Goal: Find specific page/section: Find specific page/section

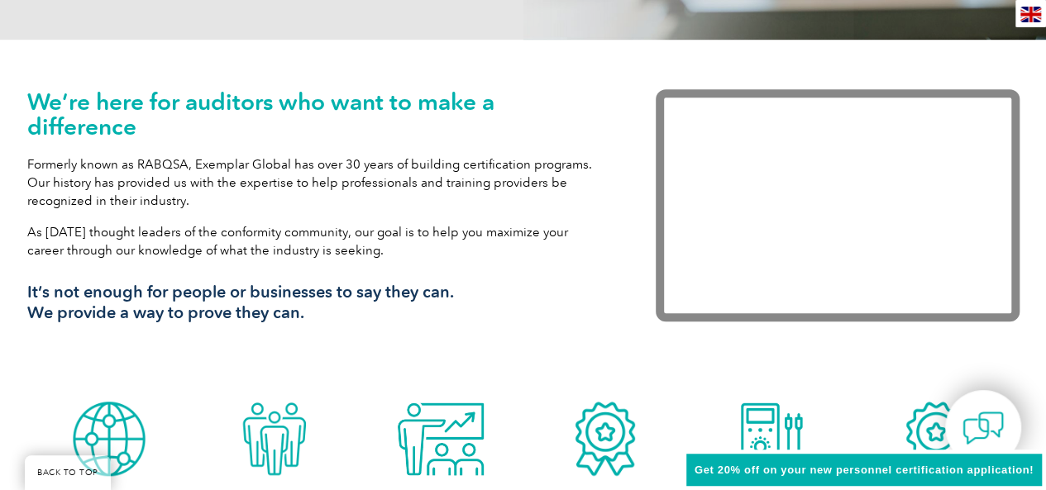
drag, startPoint x: 1052, startPoint y: 21, endPoint x: 1049, endPoint y: -55, distance: 76.1
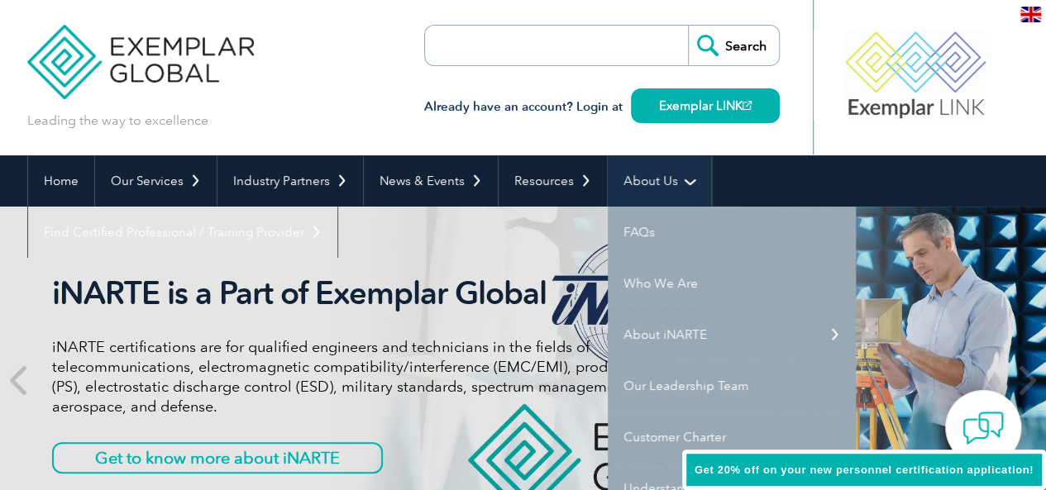
click at [666, 179] on link "About Us" at bounding box center [659, 180] width 103 height 51
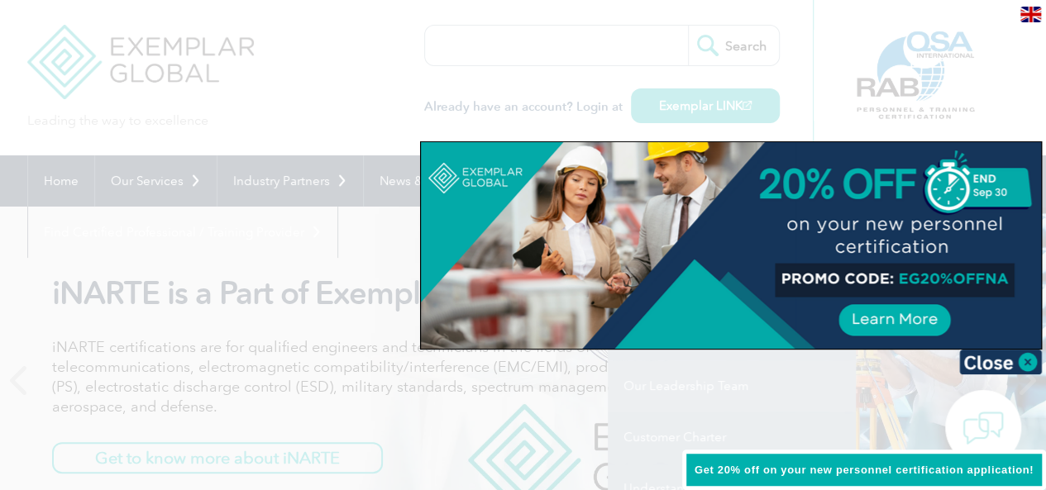
click at [704, 380] on div at bounding box center [523, 245] width 1046 height 490
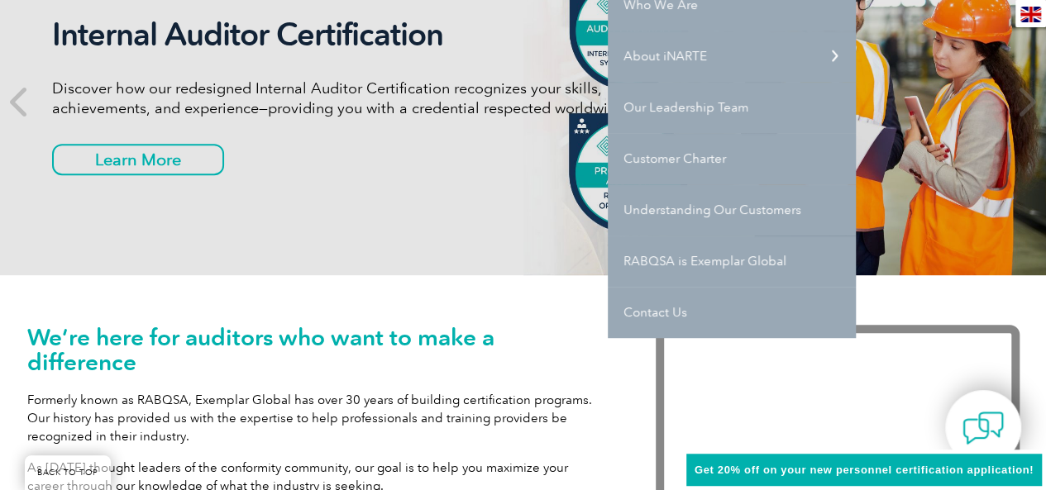
scroll to position [295, 0]
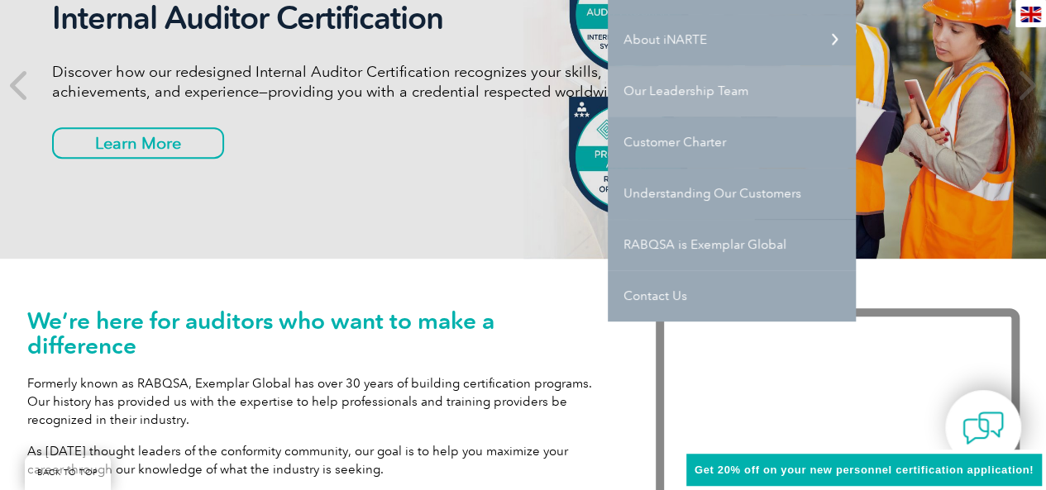
click at [731, 97] on div "Internal Auditor Certification Discover how our redesigned Internal Auditor Cer…" at bounding box center [523, 85] width 992 height 347
click at [643, 93] on link "Our Leadership Team" at bounding box center [732, 90] width 248 height 51
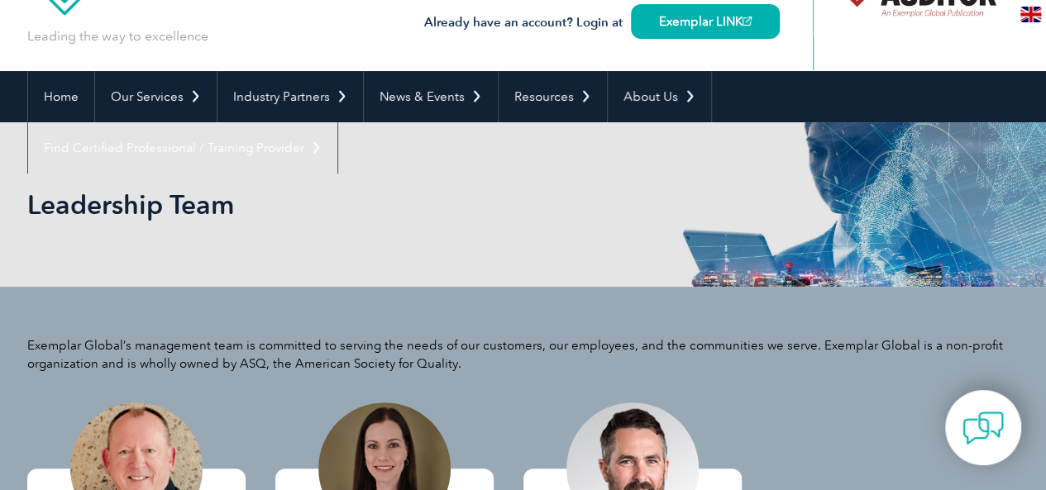
scroll to position [109, 0]
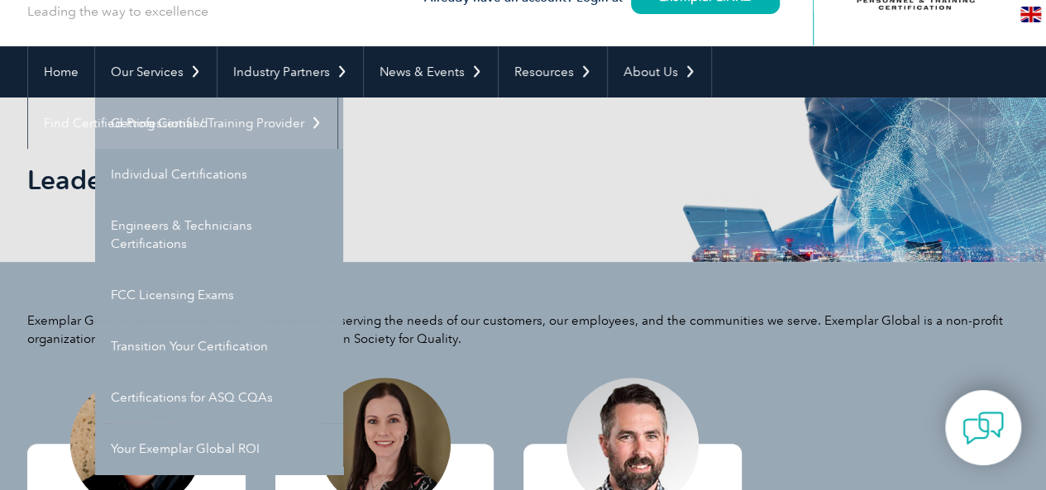
click at [174, 122] on link "Getting Certified" at bounding box center [219, 123] width 248 height 51
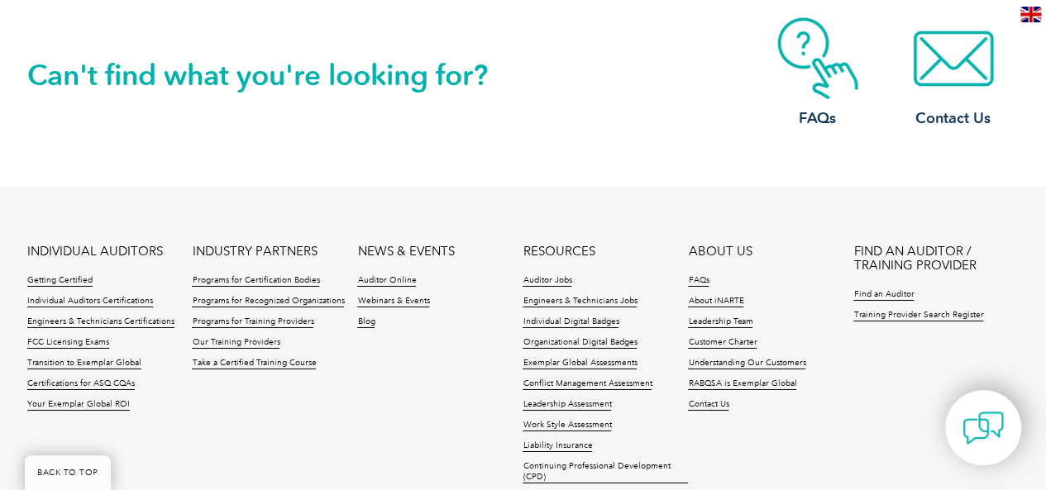
scroll to position [2722, 0]
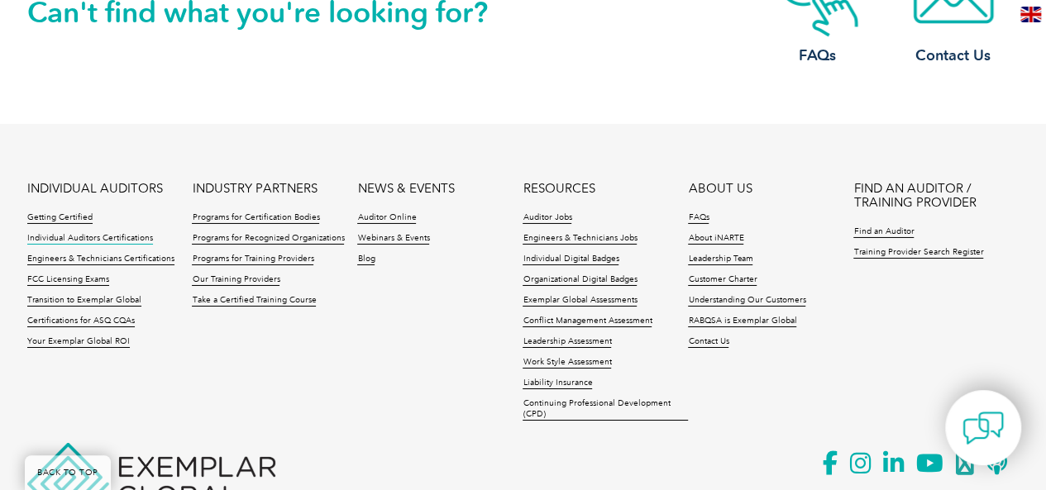
click at [74, 236] on link "Individual Auditors Certifications" at bounding box center [90, 239] width 126 height 12
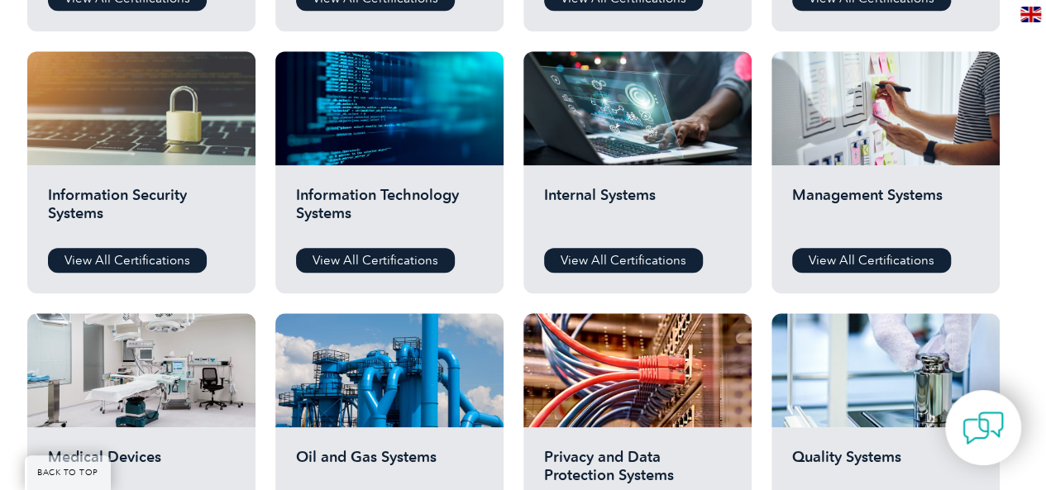
scroll to position [861, 0]
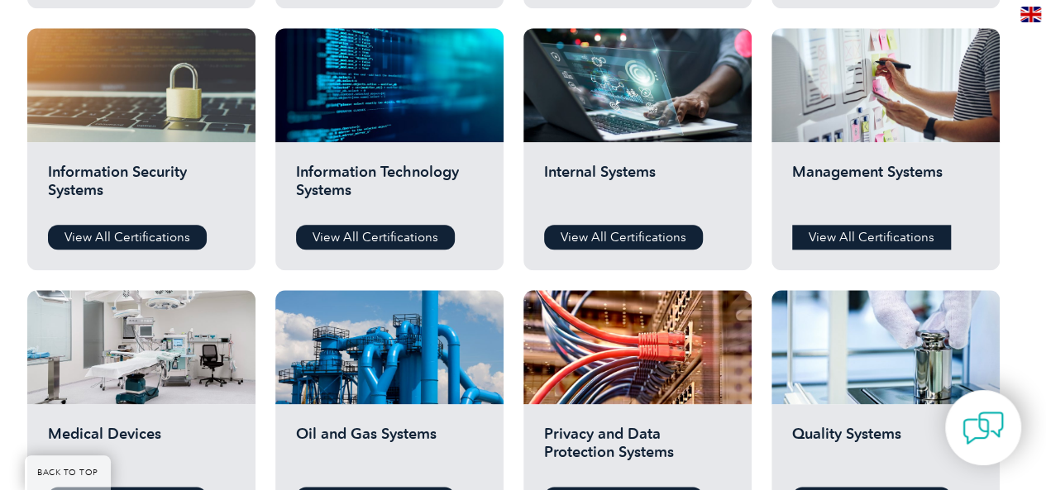
click at [886, 236] on link "View All Certifications" at bounding box center [871, 237] width 159 height 25
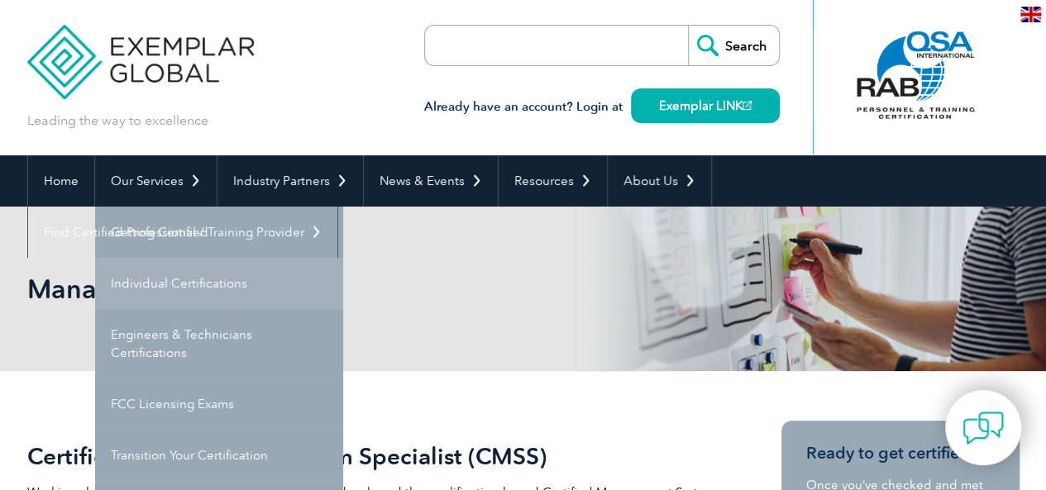
click at [160, 286] on link "Individual Certifications" at bounding box center [219, 283] width 248 height 51
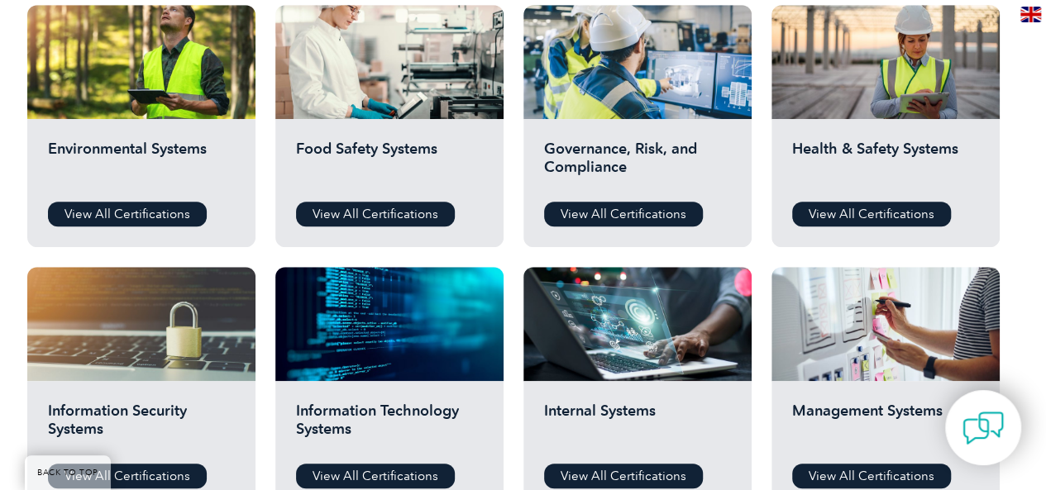
scroll to position [618, 0]
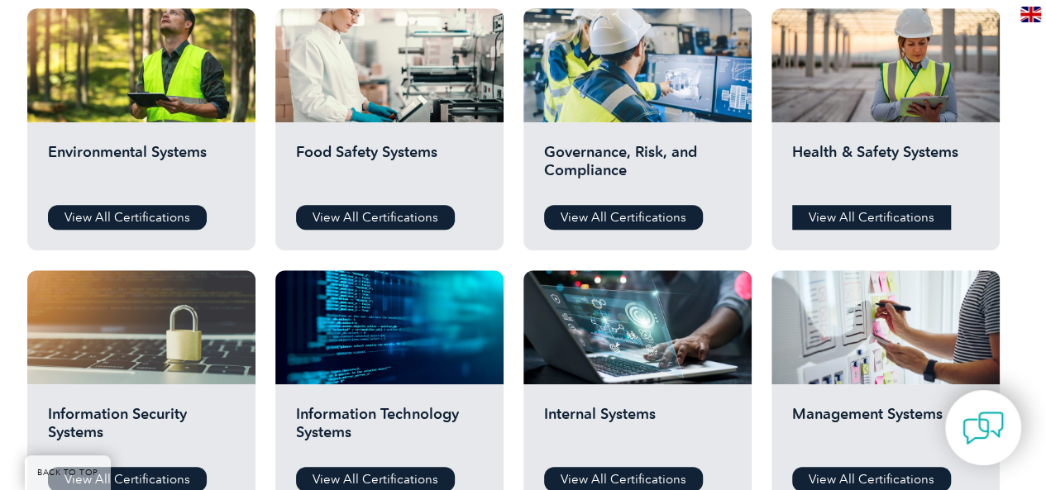
click at [869, 209] on link "View All Certifications" at bounding box center [871, 217] width 159 height 25
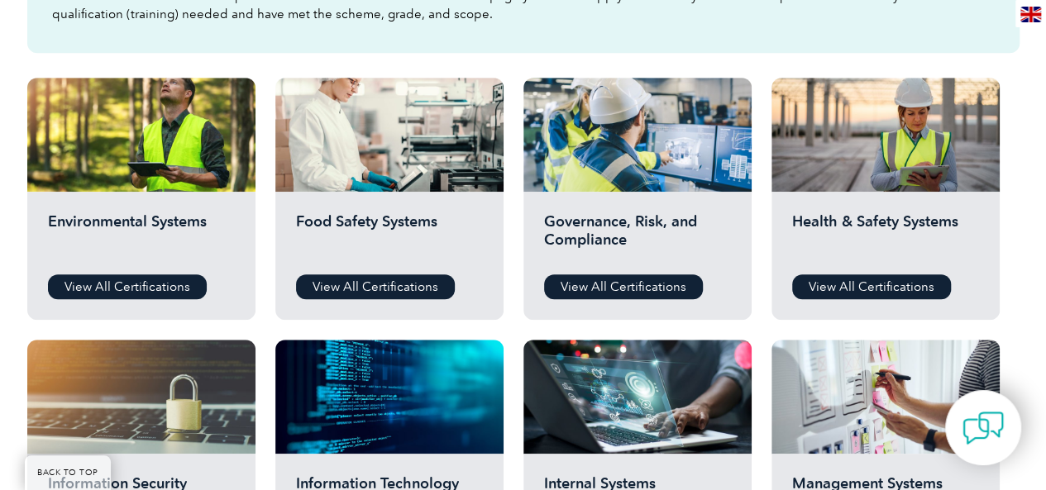
scroll to position [552, 0]
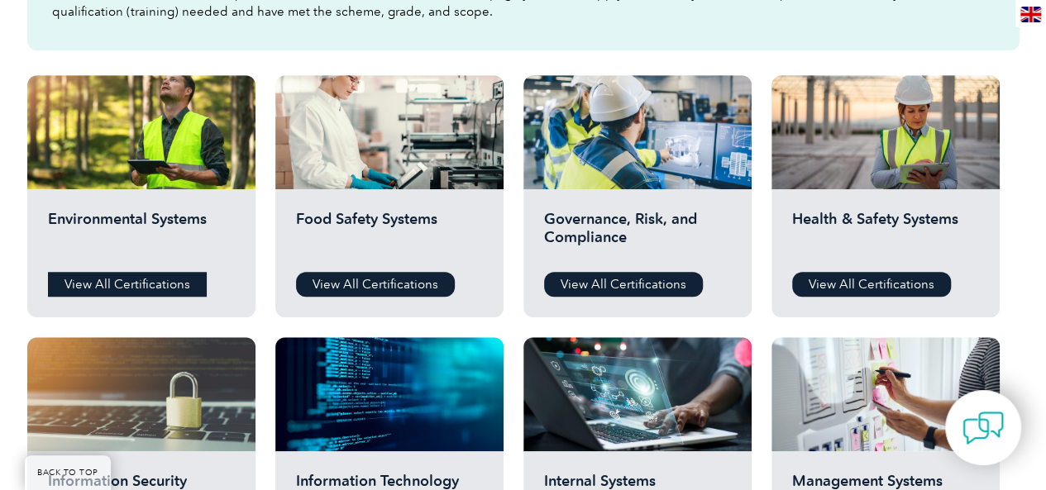
click at [117, 277] on link "View All Certifications" at bounding box center [127, 284] width 159 height 25
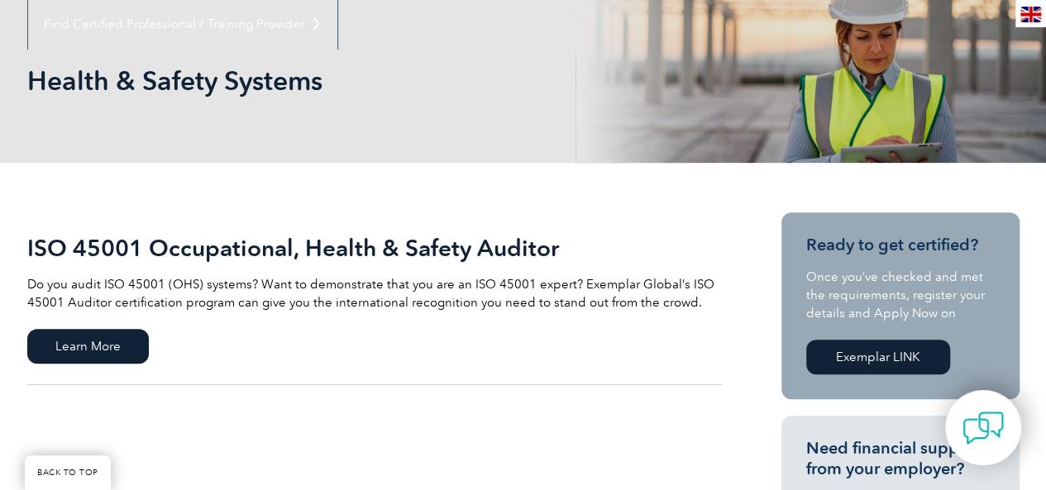
scroll to position [207, 0]
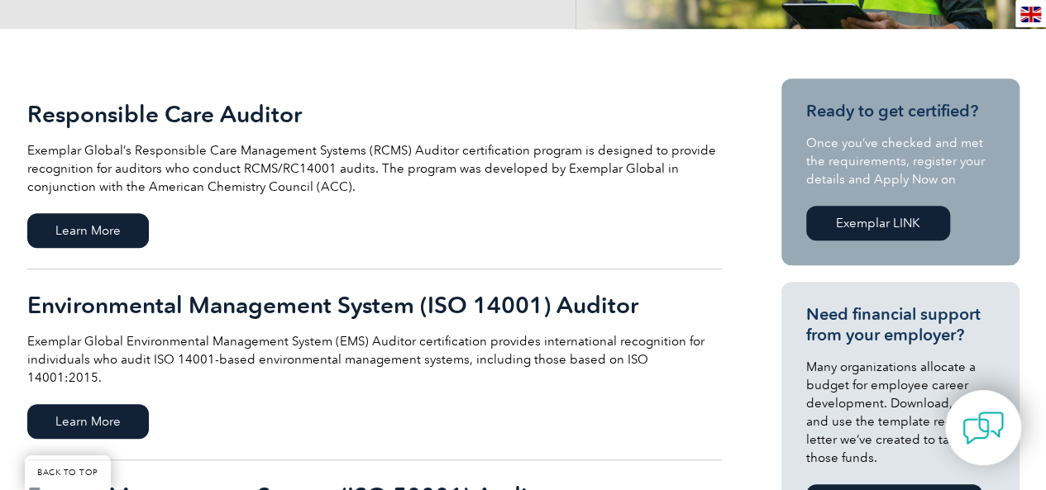
scroll to position [413, 0]
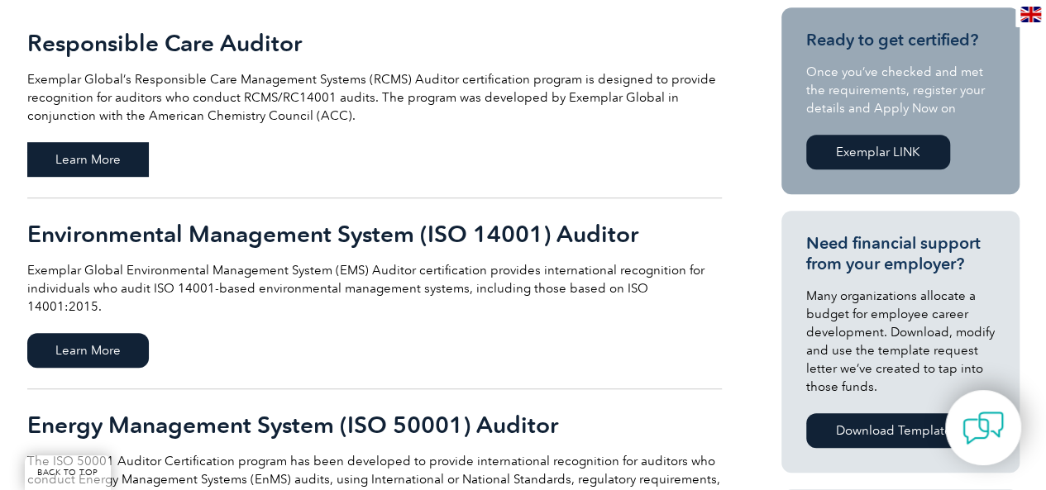
click at [90, 159] on span "Learn More" at bounding box center [88, 159] width 122 height 35
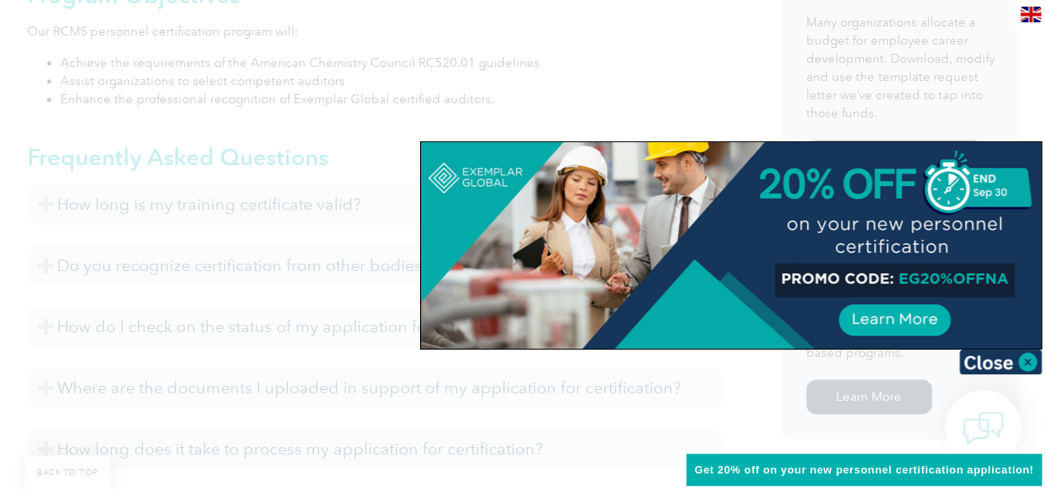
scroll to position [827, 0]
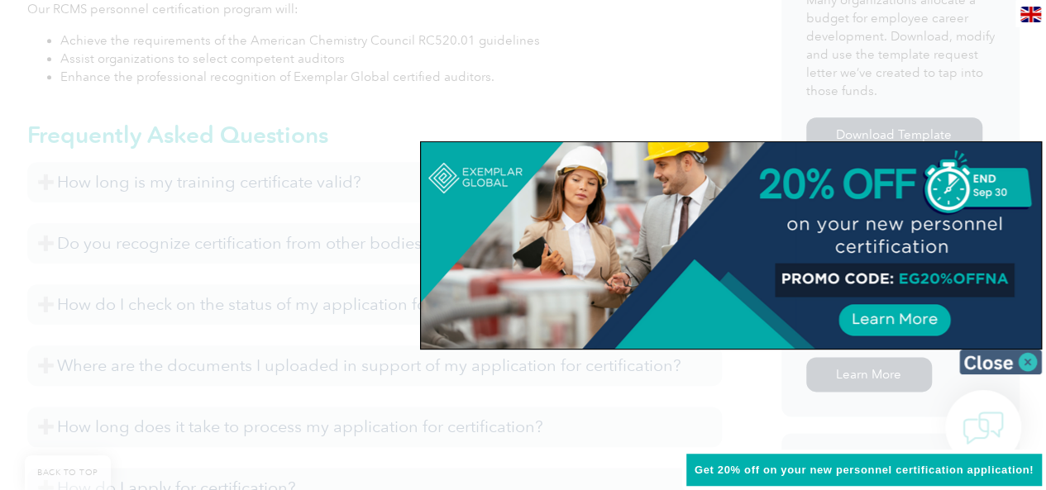
click at [997, 361] on img at bounding box center [1000, 362] width 83 height 25
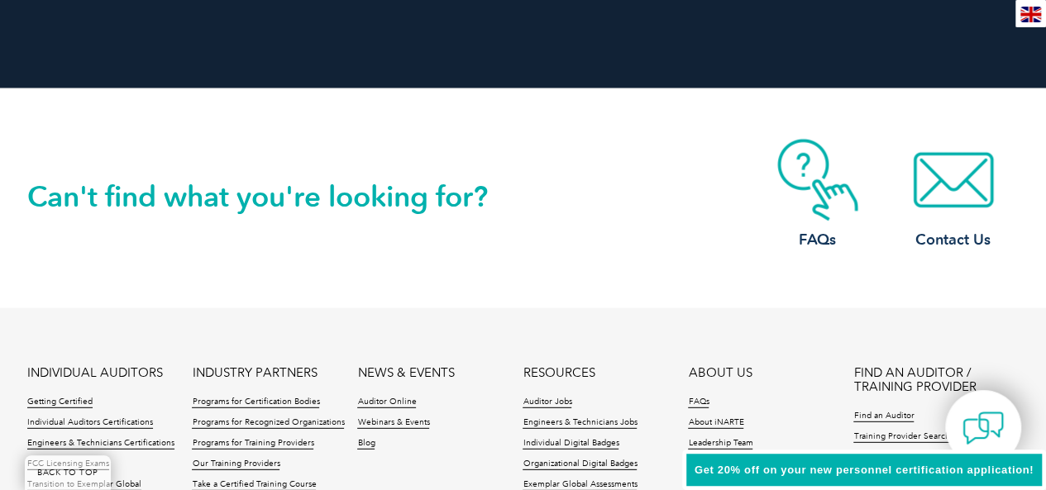
scroll to position [2115, 0]
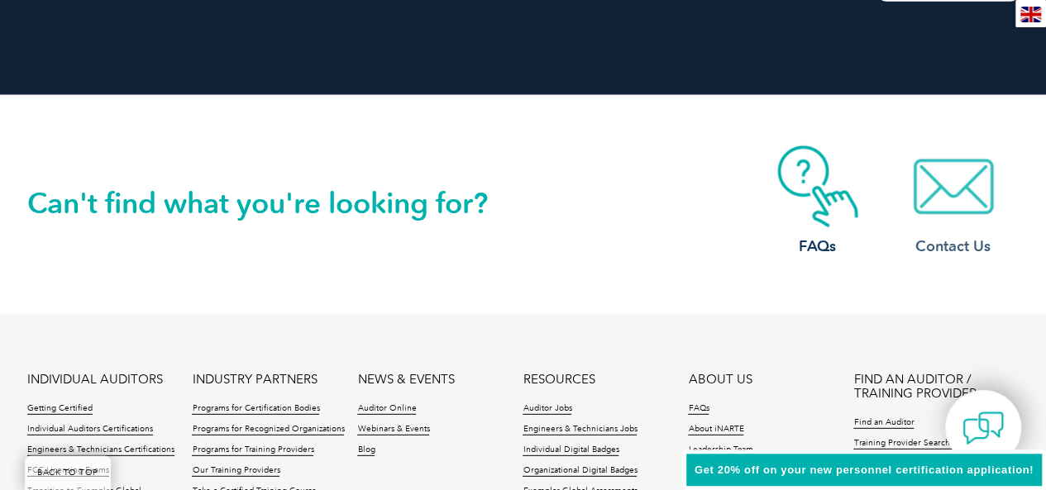
click at [944, 200] on img at bounding box center [953, 187] width 132 height 83
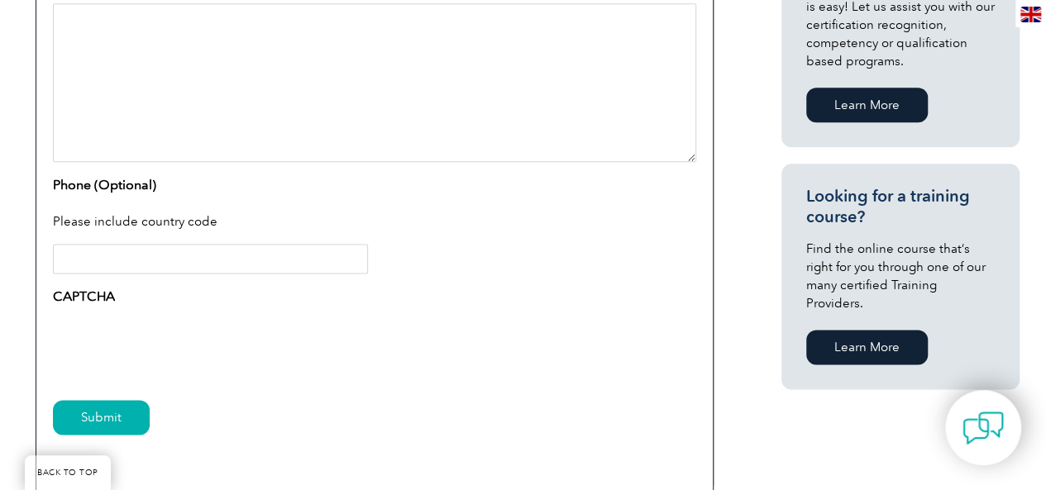
scroll to position [964, 0]
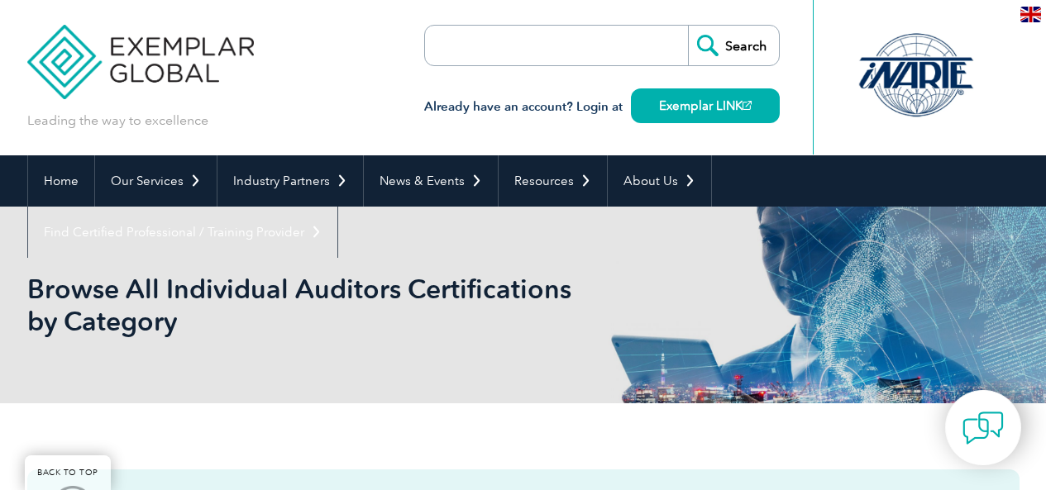
scroll to position [861, 0]
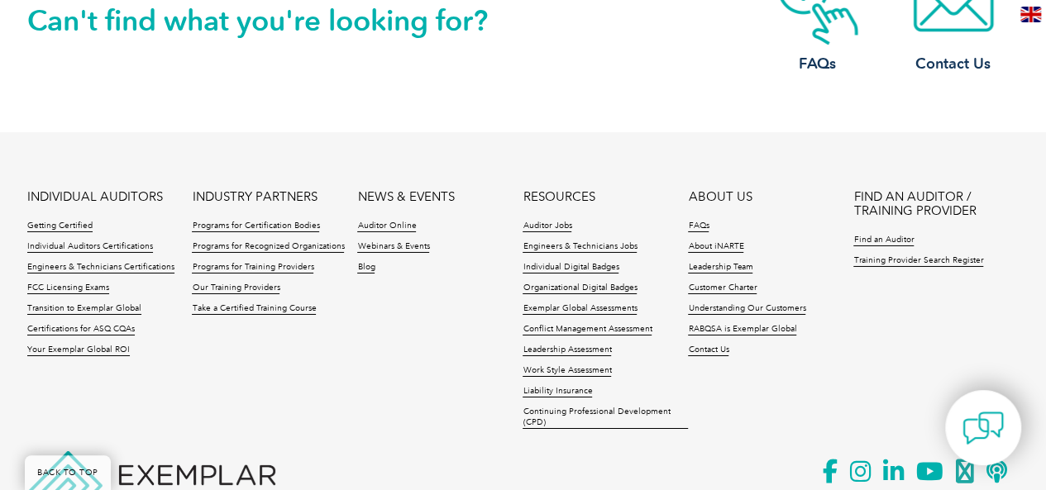
scroll to position [2722, 0]
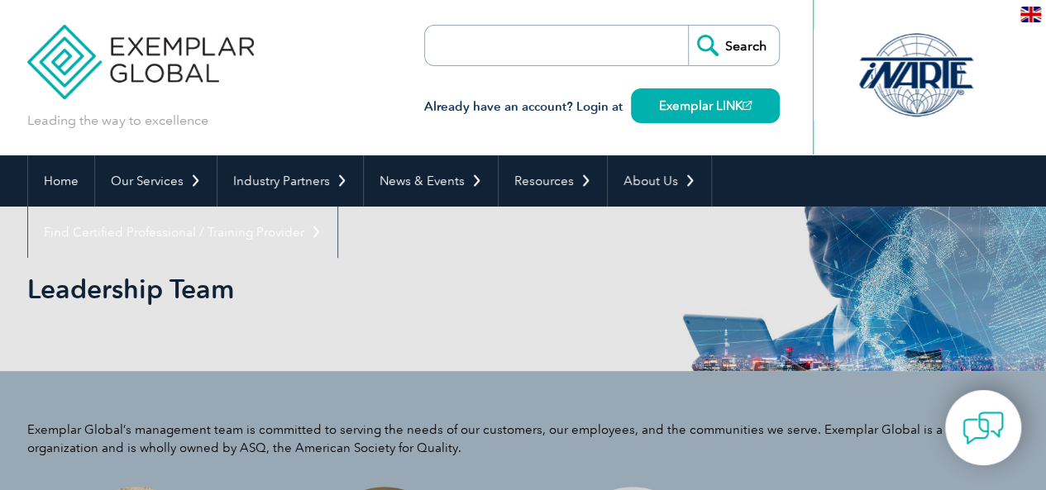
click at [502, 42] on input "search" at bounding box center [520, 46] width 174 height 40
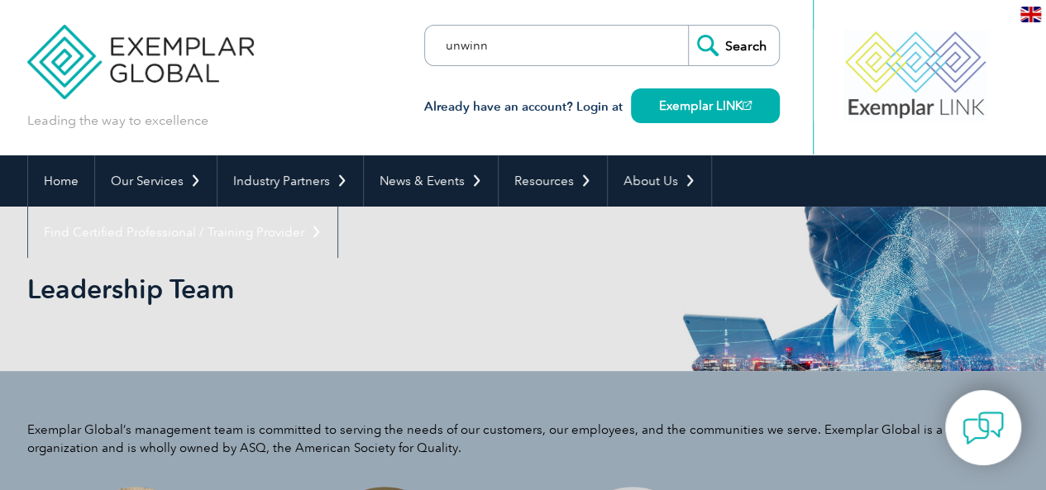
type input "unwinn"
click at [714, 47] on input "Search" at bounding box center [733, 46] width 91 height 40
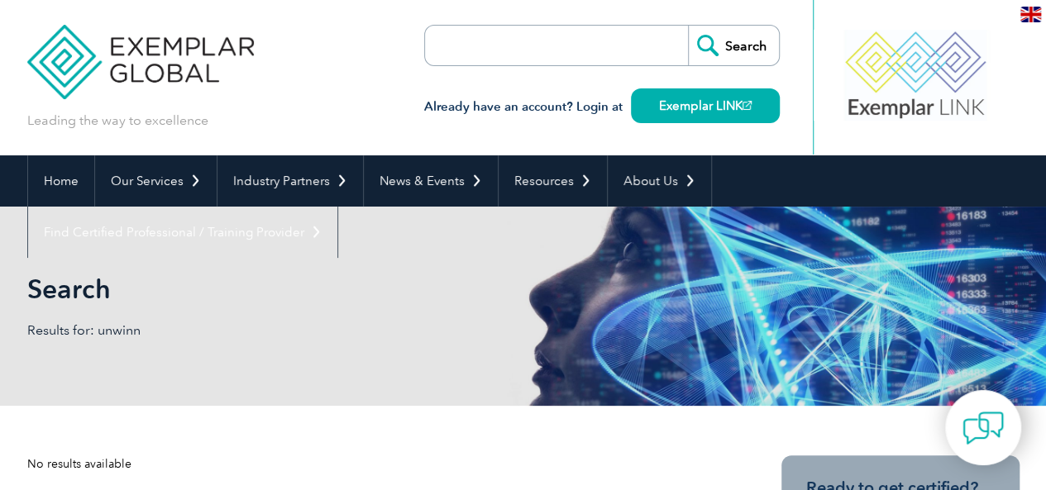
click at [486, 58] on input "search" at bounding box center [520, 46] width 174 height 40
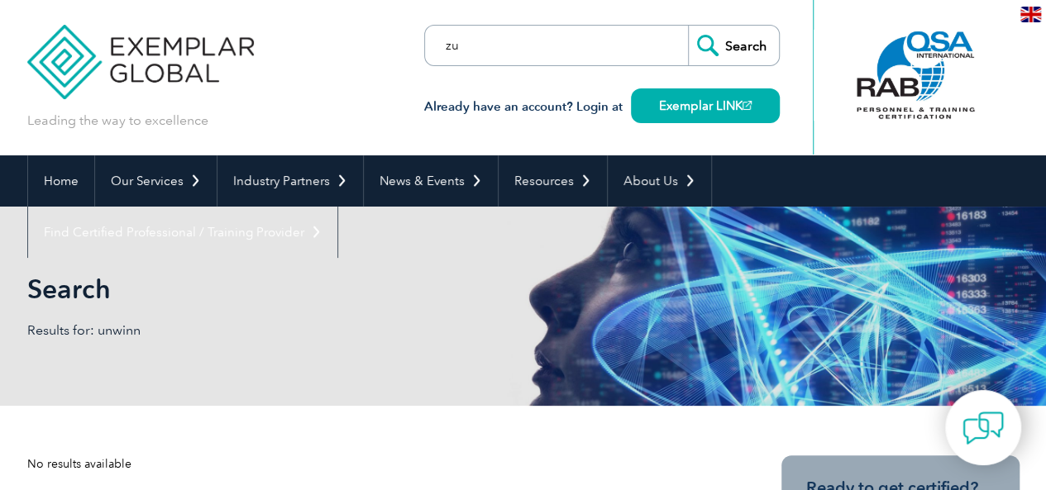
type input "z"
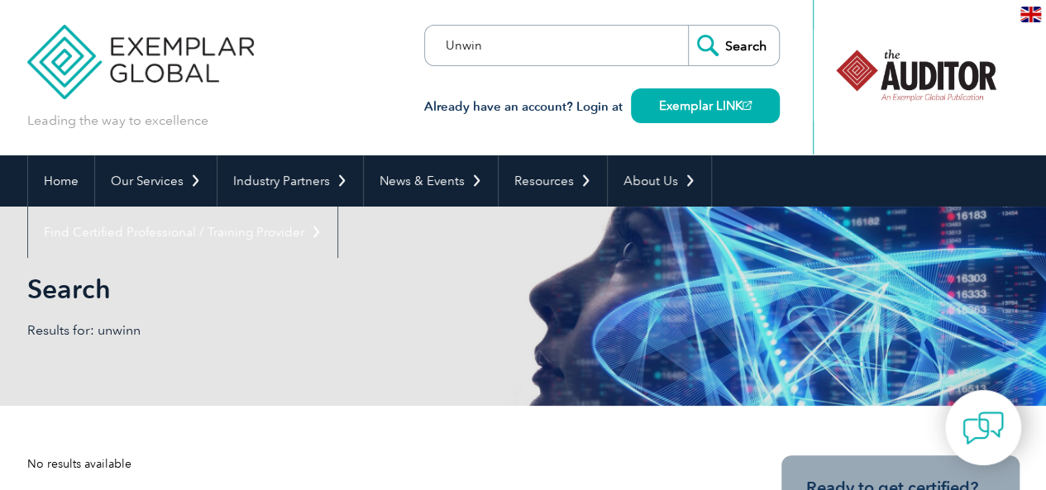
type input "Unwin"
click at [757, 41] on input "Search" at bounding box center [733, 46] width 91 height 40
